Goal: Find specific page/section: Find specific page/section

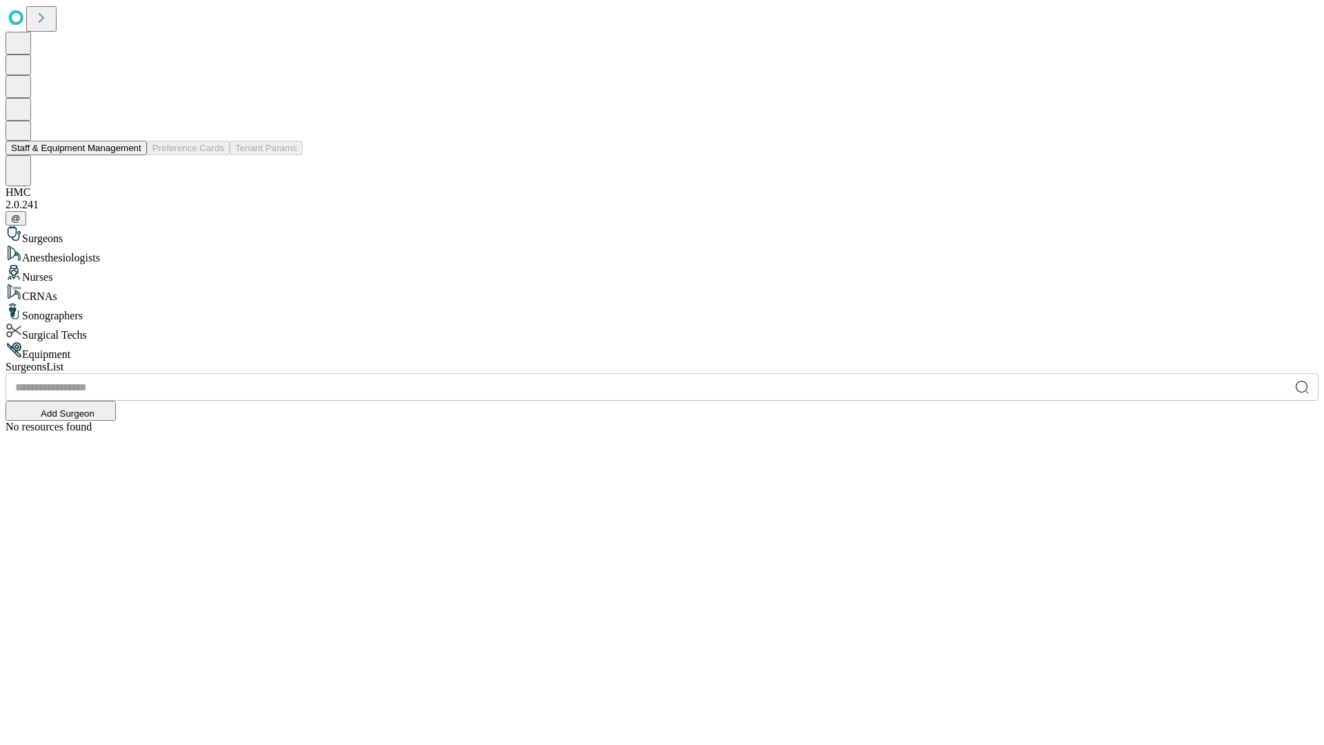
click at [132, 155] on button "Staff & Equipment Management" at bounding box center [76, 148] width 141 height 14
